Goal: Transaction & Acquisition: Purchase product/service

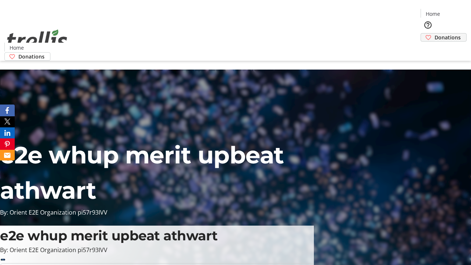
click at [435, 34] on span "Donations" at bounding box center [448, 38] width 26 height 8
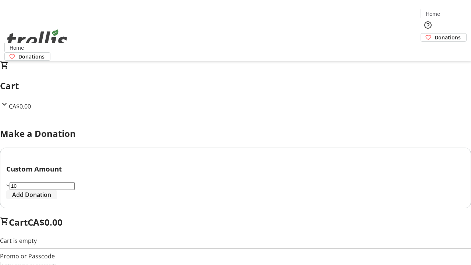
click at [51, 199] on span "Add Donation" at bounding box center [31, 194] width 39 height 9
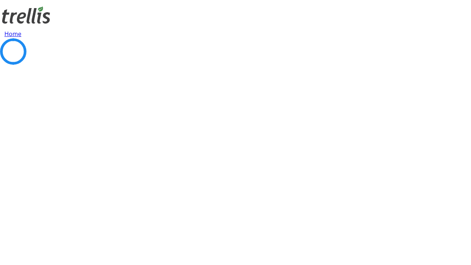
select select "CA"
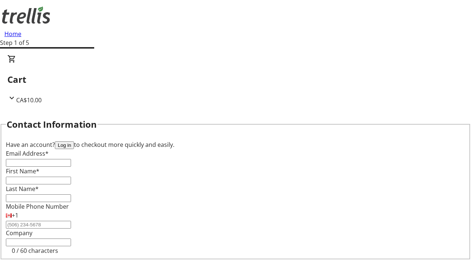
click at [74, 141] on button "Log in" at bounding box center [64, 145] width 19 height 8
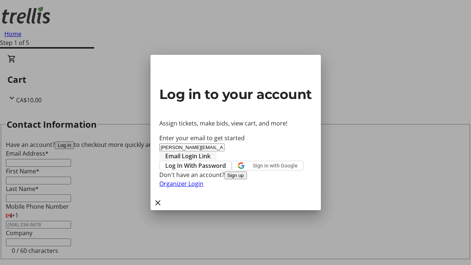
type input "[PERSON_NAME][EMAIL_ADDRESS][DOMAIN_NAME]"
click at [211, 152] on span "Email Login Link" at bounding box center [187, 156] width 45 height 9
